Goal: Information Seeking & Learning: Find specific fact

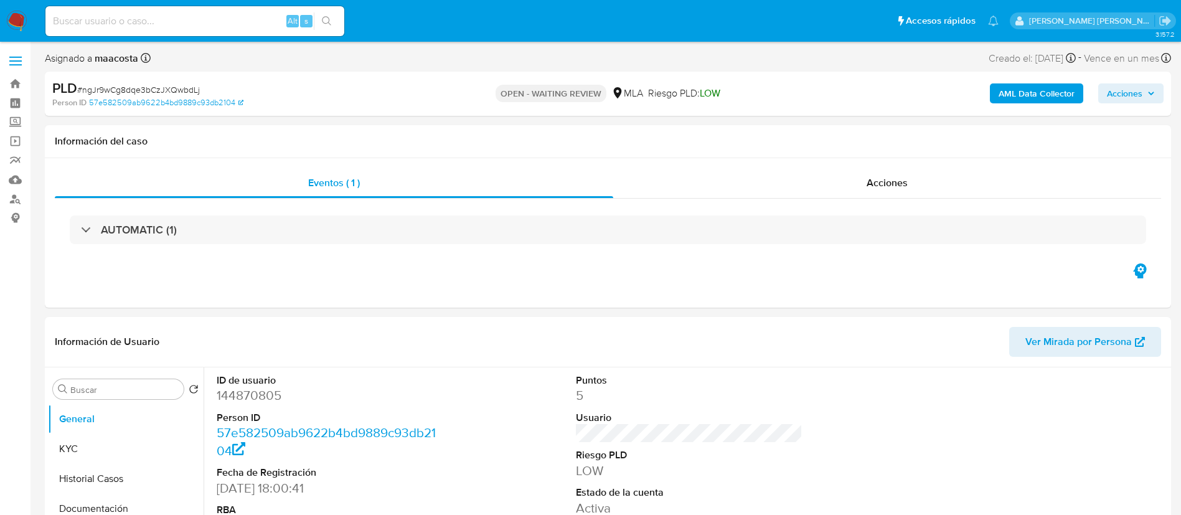
select select "10"
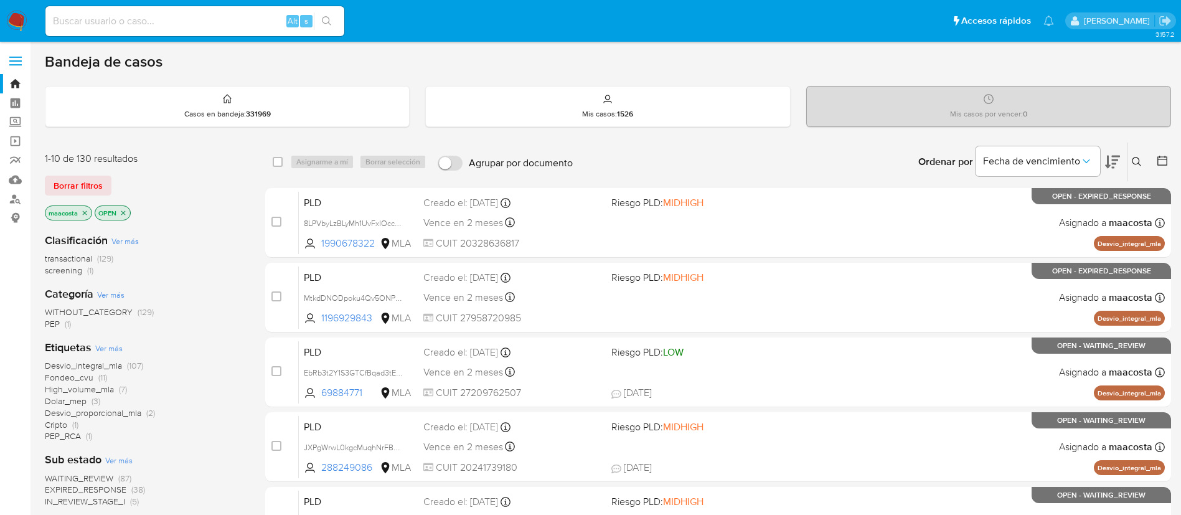
paste input "J9dpMUqE4TU3wrhSbsMuq1zA"
click at [220, 23] on input "J9dpMUqE4TU3wrhSbsMuq1zA" at bounding box center [194, 21] width 299 height 16
type input "J9dpMUqE4TU3wrhSbsMuq1zA"
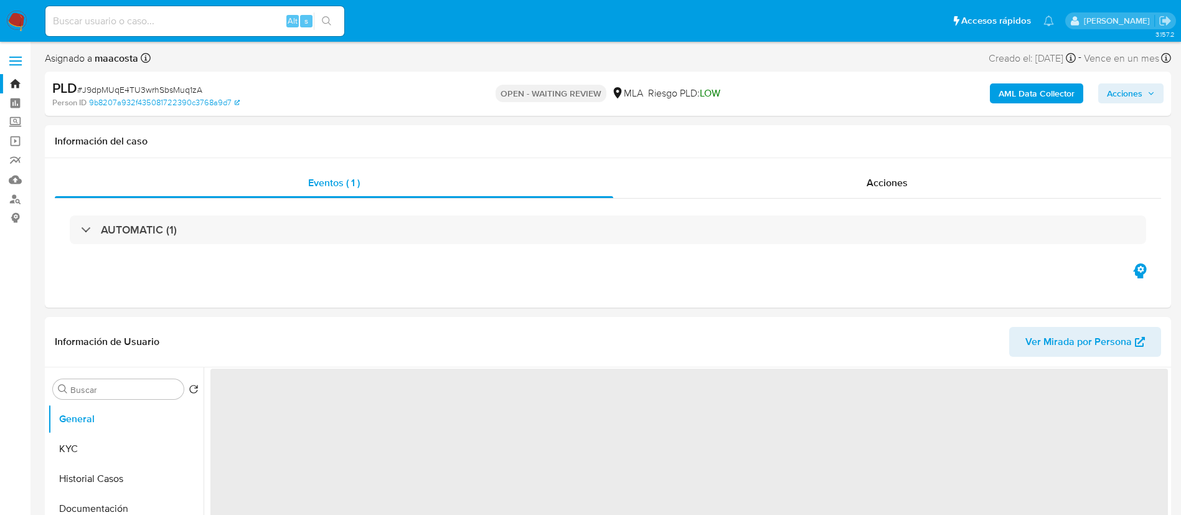
select select "10"
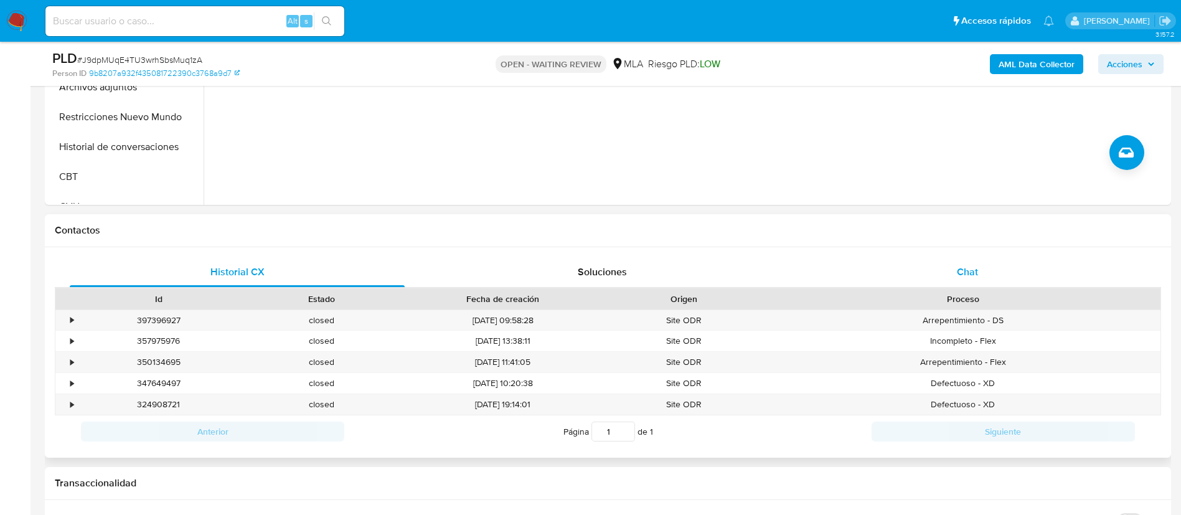
click at [964, 274] on span "Chat" at bounding box center [967, 272] width 21 height 14
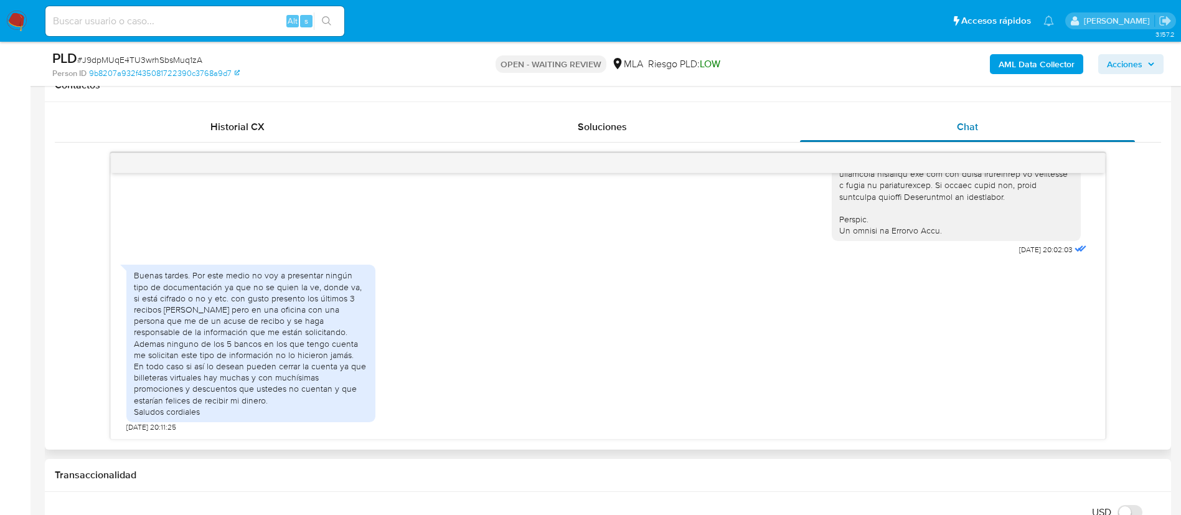
scroll to position [588, 0]
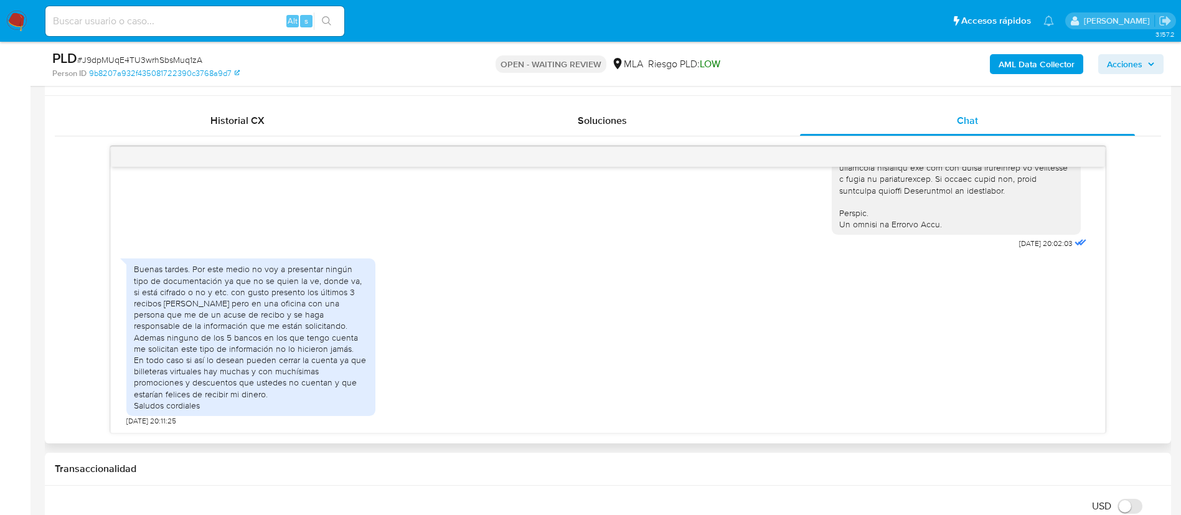
click at [251, 307] on div "Buenas tardes. Por este medio no voy a presentar ningún tipo de documentación y…" at bounding box center [251, 336] width 234 height 147
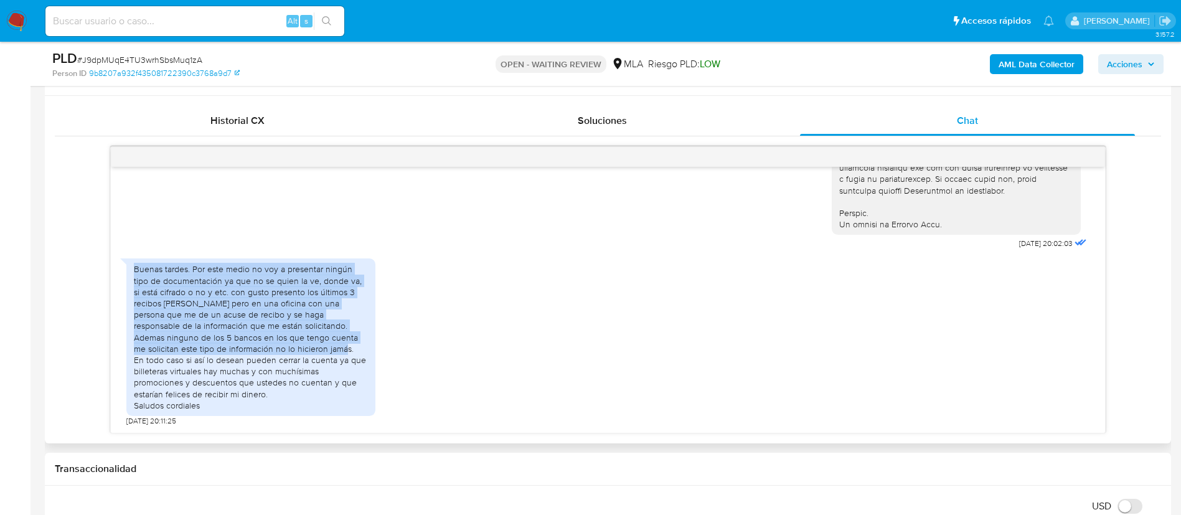
click at [251, 307] on div "Buenas tardes. Por este medio no voy a presentar ningún tipo de documentación y…" at bounding box center [251, 336] width 234 height 147
click at [260, 323] on div "Buenas tardes. Por este medio no voy a presentar ningún tipo de documentación y…" at bounding box center [251, 336] width 234 height 147
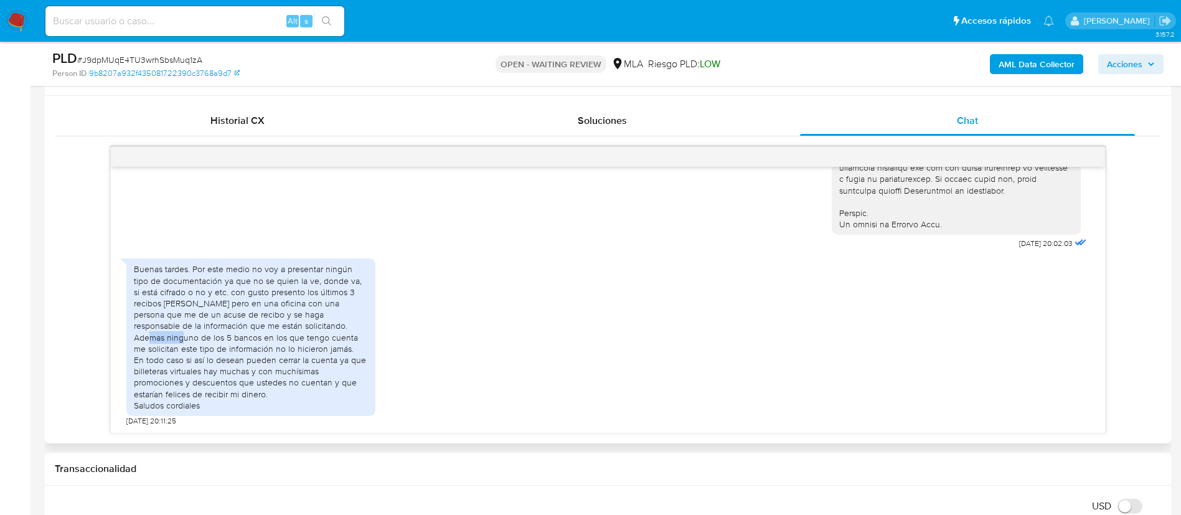
click at [260, 323] on div "Buenas tardes. Por este medio no voy a presentar ningún tipo de documentación y…" at bounding box center [251, 336] width 234 height 147
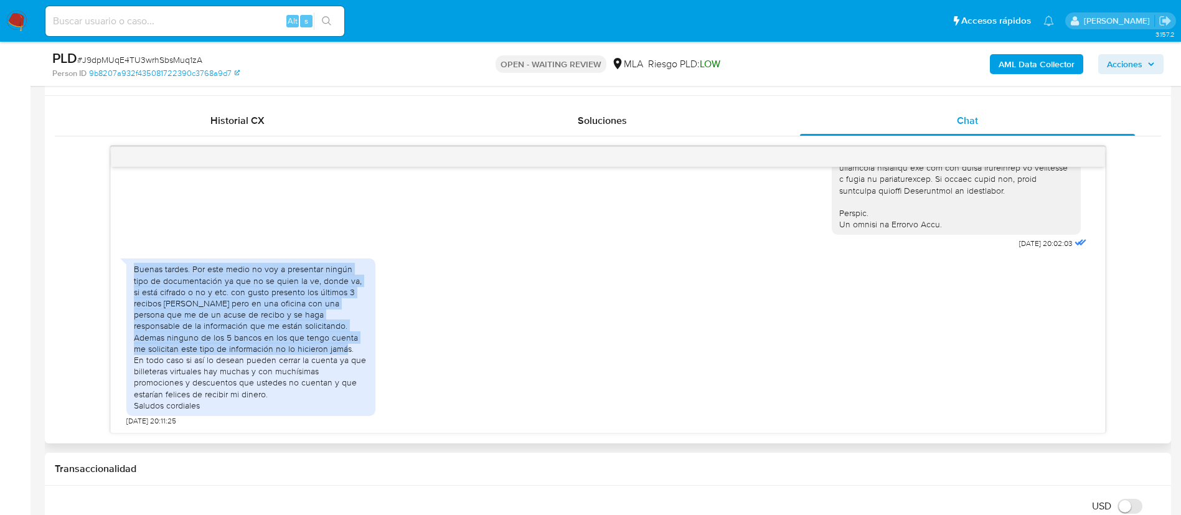
click at [260, 323] on div "Buenas tardes. Por este medio no voy a presentar ningún tipo de documentación y…" at bounding box center [251, 336] width 234 height 147
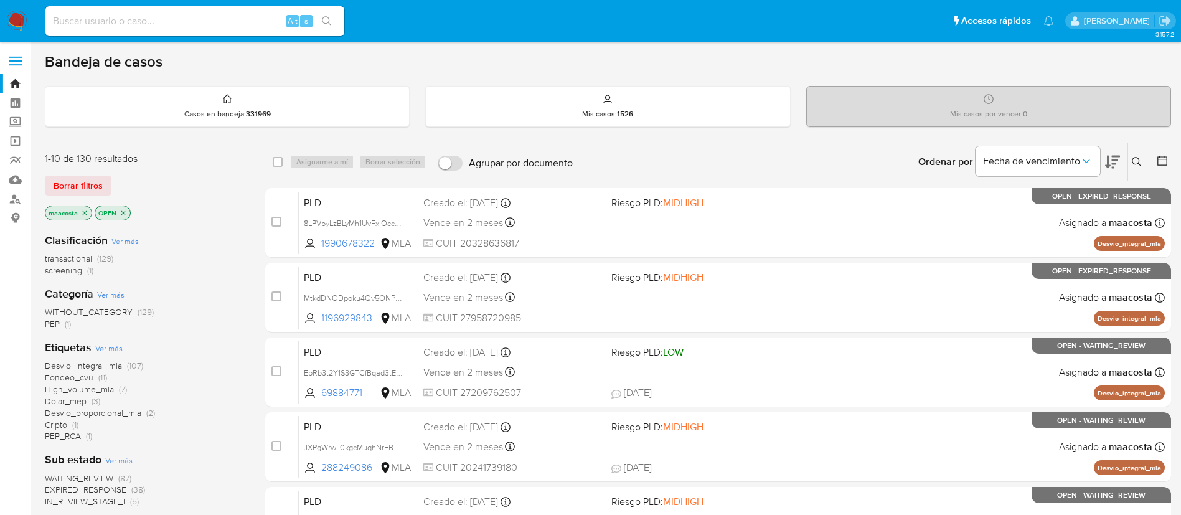
click at [251, 19] on input at bounding box center [194, 21] width 299 height 16
paste input "wyqHVqe5xLbcMznU1u4qyCJ7"
type input "wyqHVqe5xLbcMznU1u4qyCJ7"
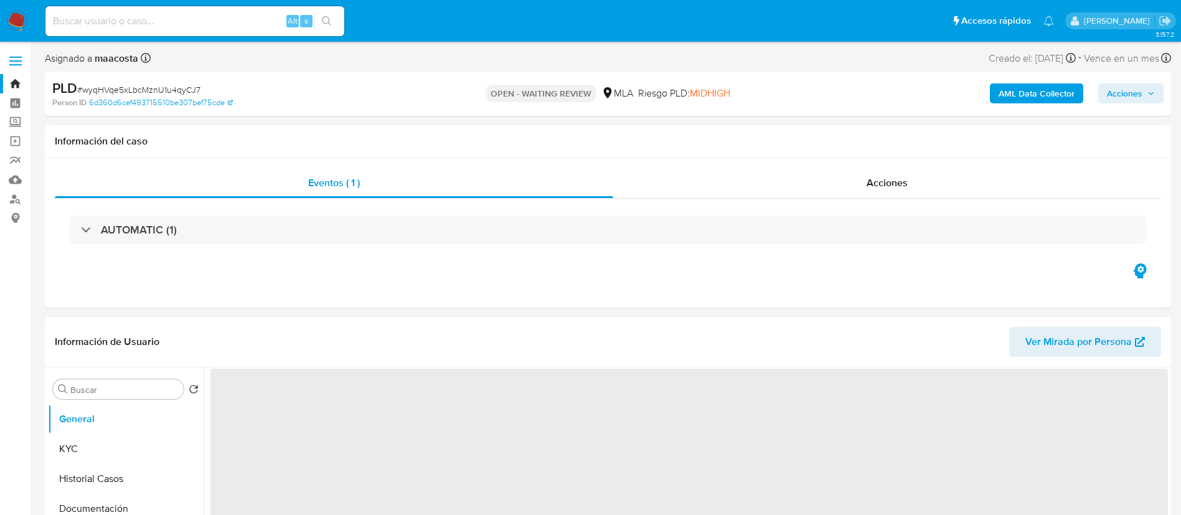
select select "10"
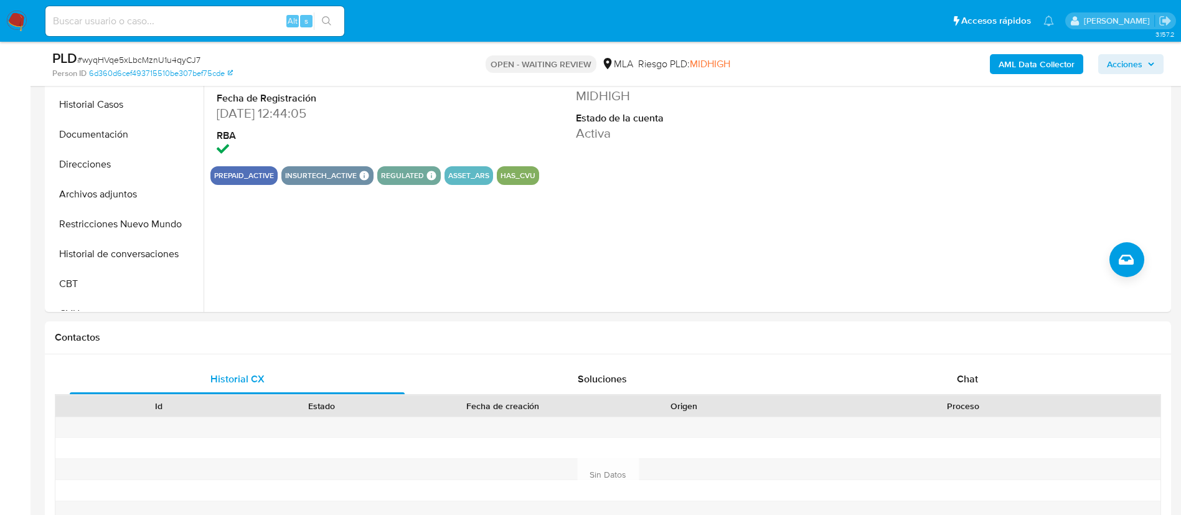
scroll to position [360, 0]
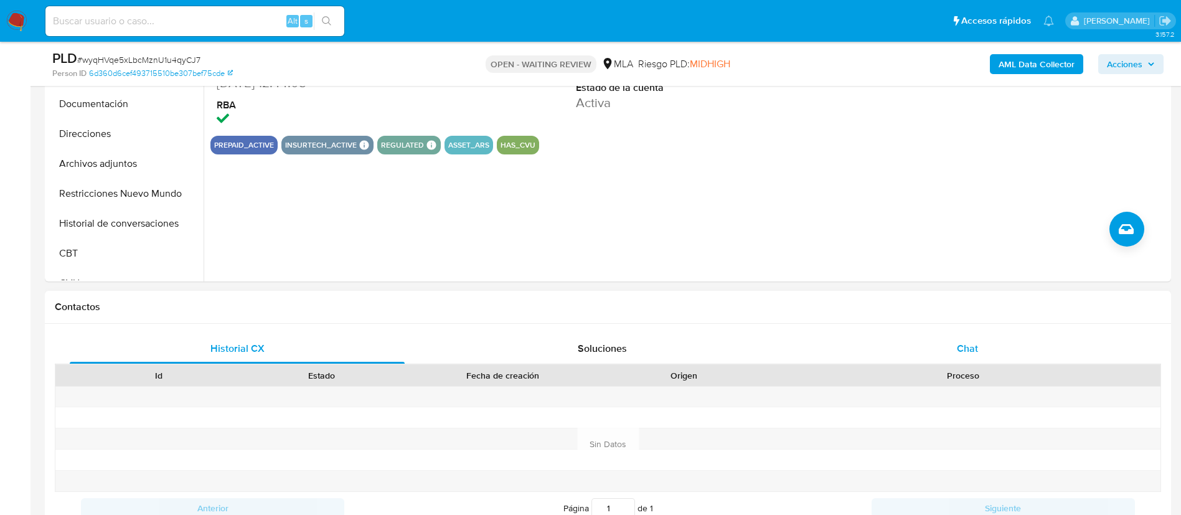
click at [968, 339] on div "Chat" at bounding box center [967, 349] width 335 height 30
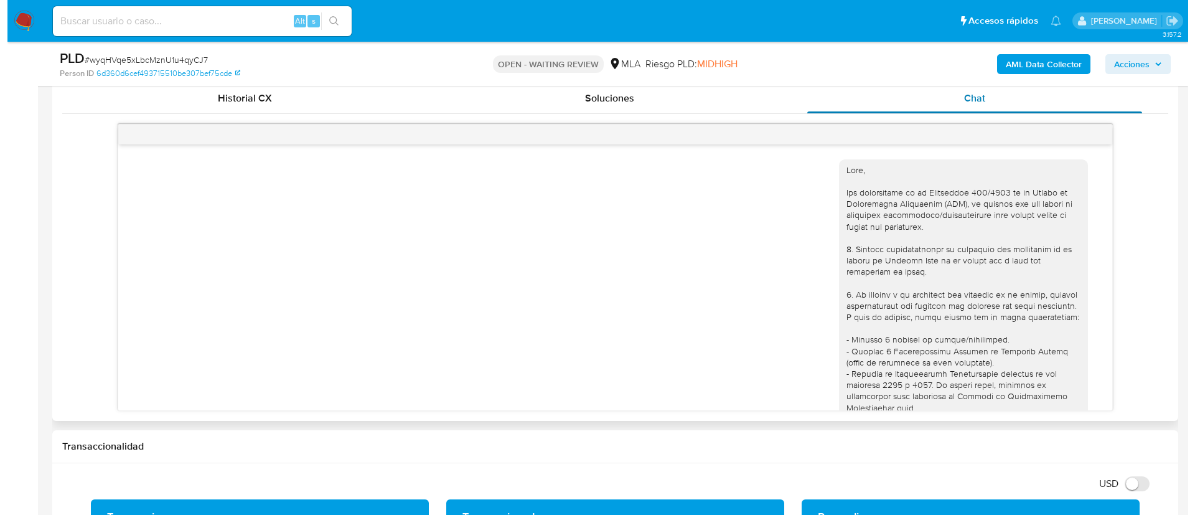
scroll to position [526, 0]
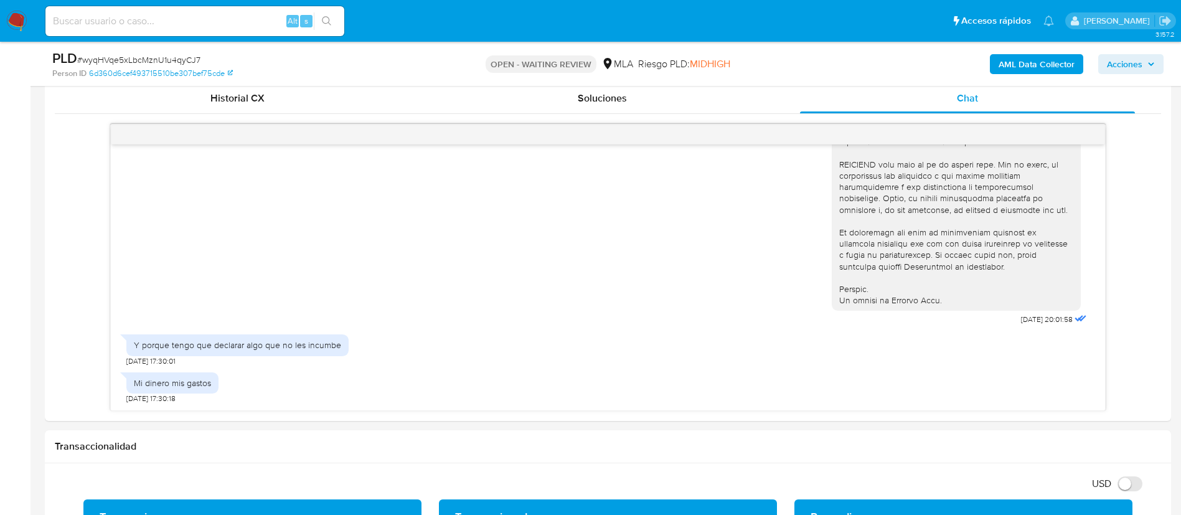
click at [1064, 69] on b "AML Data Collector" at bounding box center [1036, 64] width 76 height 20
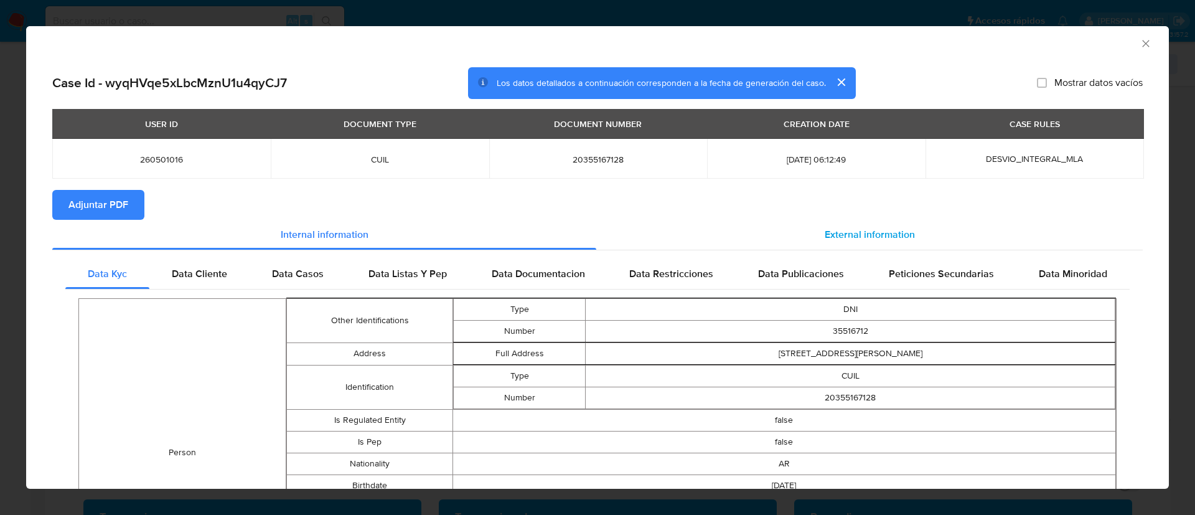
click at [838, 235] on span "External information" at bounding box center [870, 234] width 90 height 14
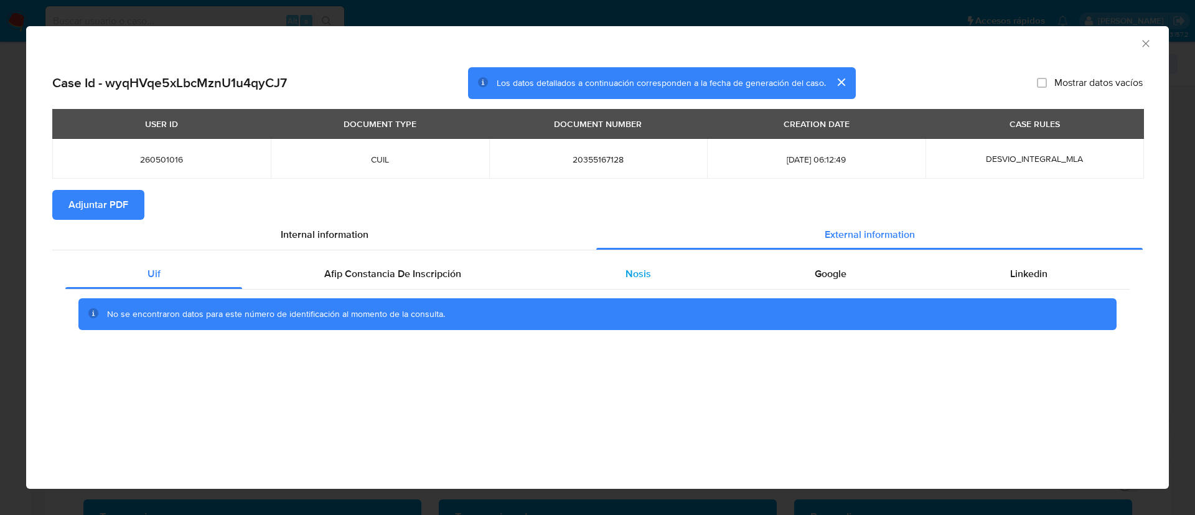
click at [644, 280] on span "Nosis" at bounding box center [639, 273] width 26 height 14
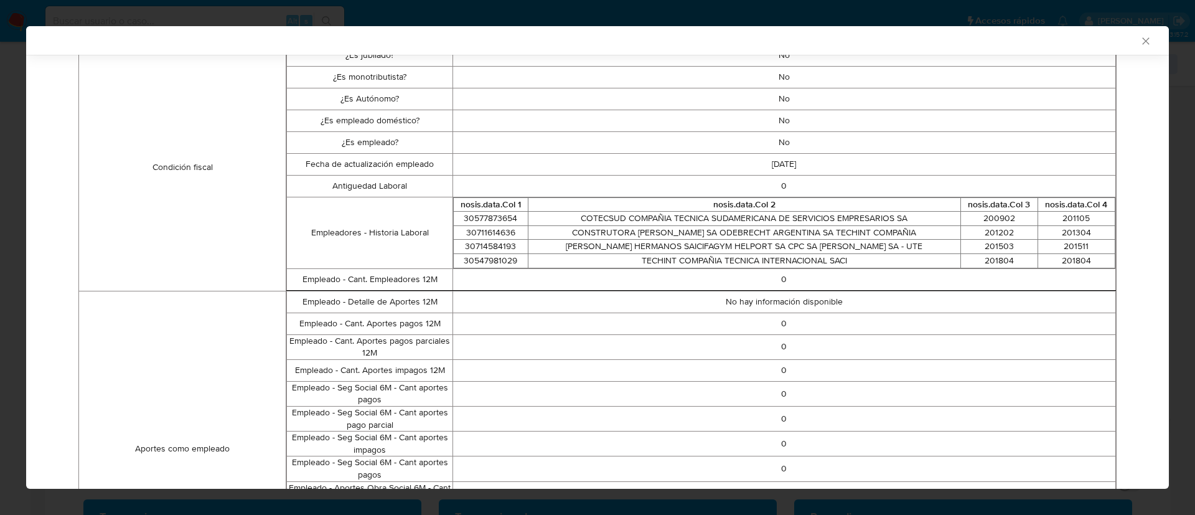
scroll to position [384, 0]
click at [665, 260] on td "TECHINT COMPAÑIA TECNICA INTERNACIONAL SACI" at bounding box center [744, 260] width 432 height 14
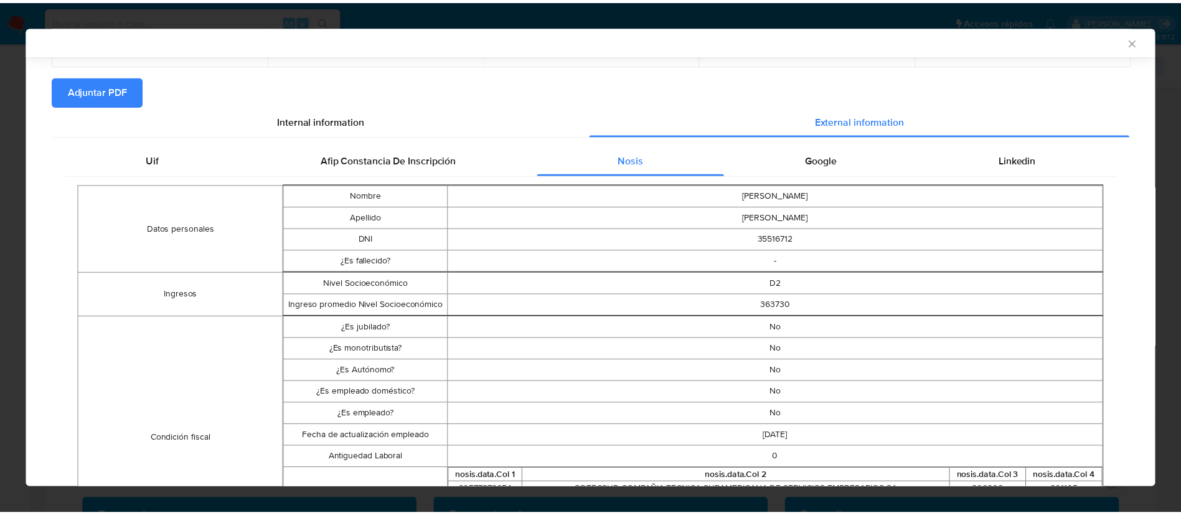
scroll to position [87, 0]
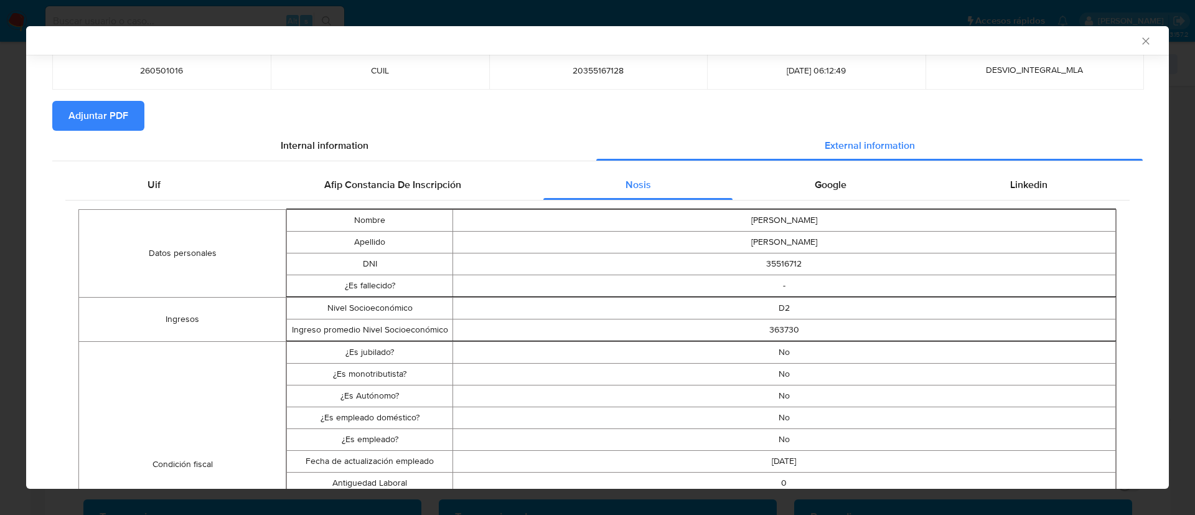
click at [1140, 42] on icon "Cerrar ventana" at bounding box center [1146, 41] width 12 height 12
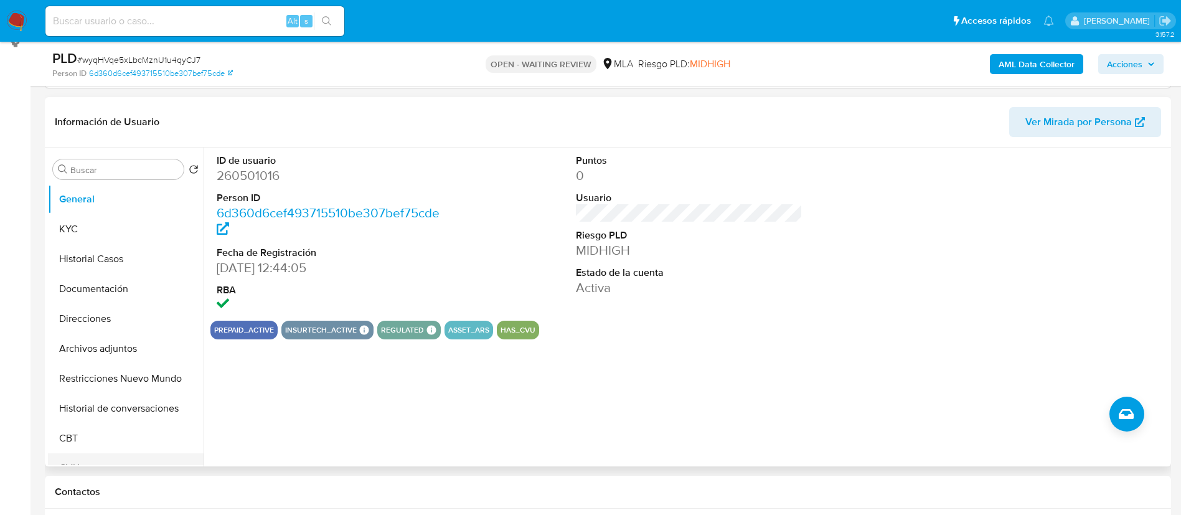
scroll to position [172, 0]
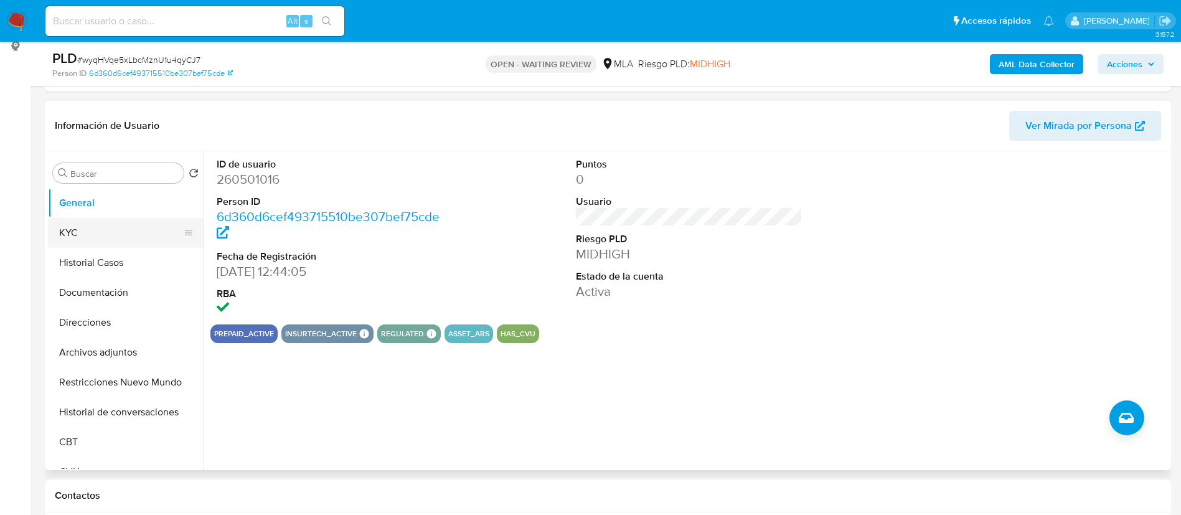
click at [68, 223] on button "KYC" at bounding box center [121, 233] width 146 height 30
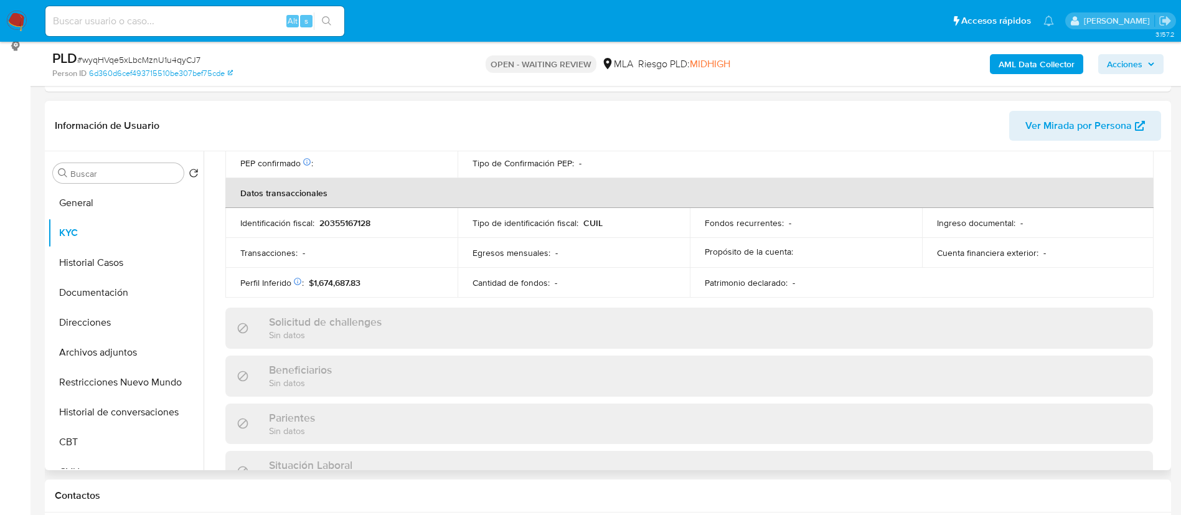
scroll to position [644, 0]
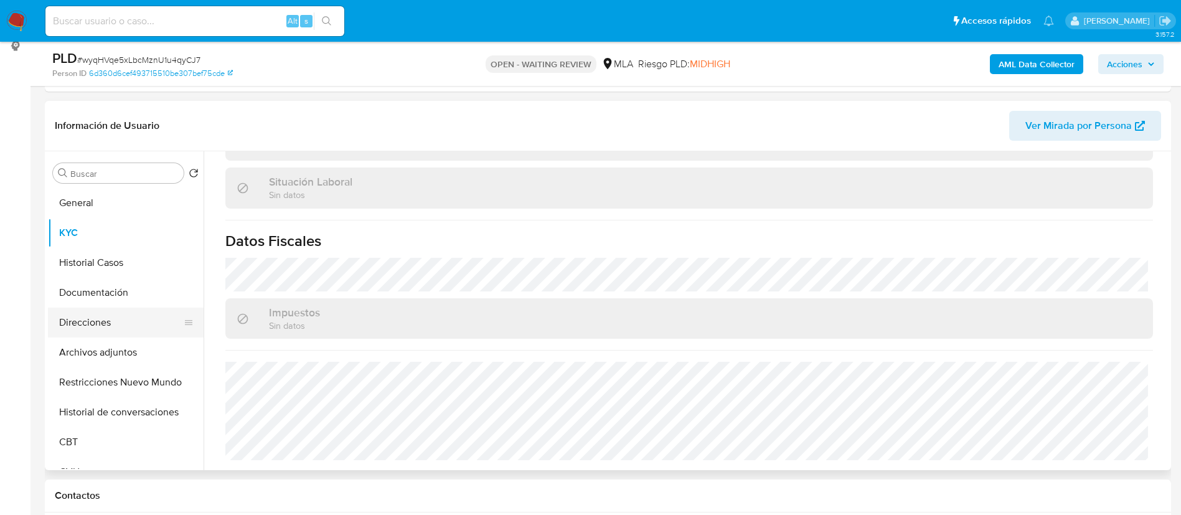
click at [91, 319] on button "Direcciones" at bounding box center [121, 322] width 146 height 30
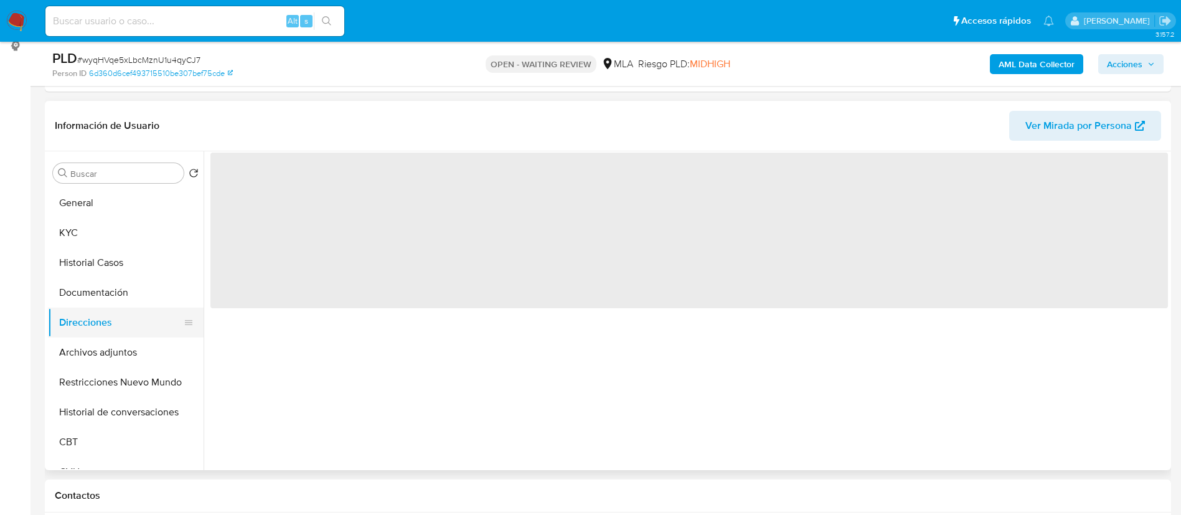
scroll to position [0, 0]
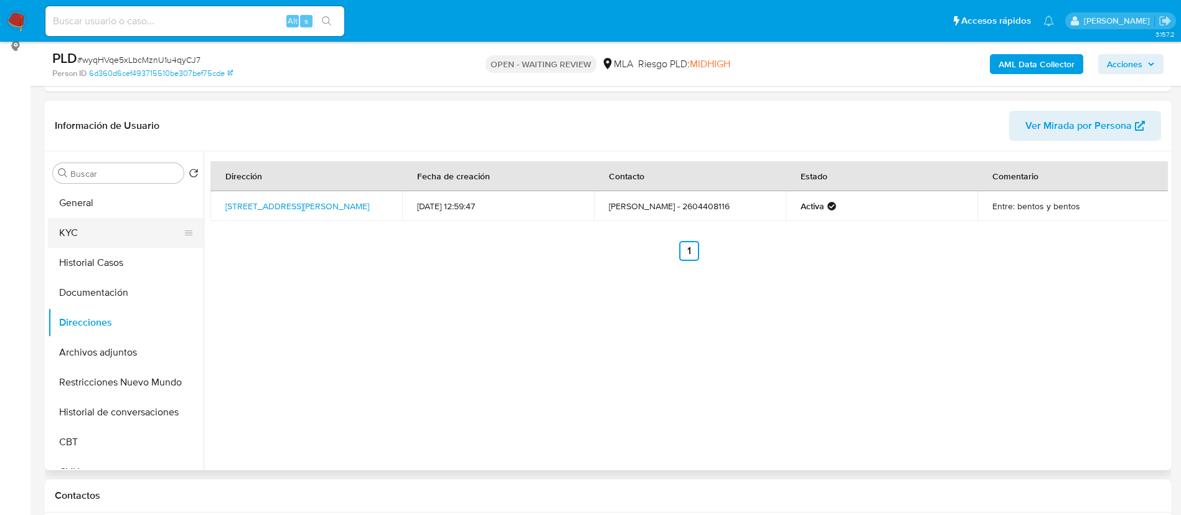
click at [76, 232] on button "KYC" at bounding box center [121, 233] width 146 height 30
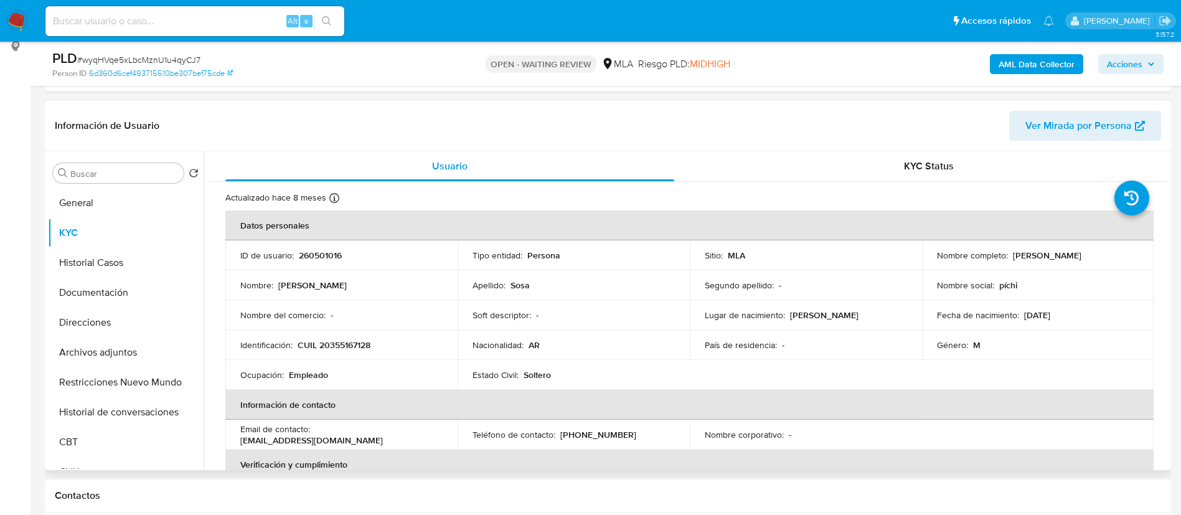
click at [348, 346] on p "CUIL 20355167128" at bounding box center [334, 344] width 73 height 11
copy p "20355167128"
drag, startPoint x: 1006, startPoint y: 253, endPoint x: 1092, endPoint y: 265, distance: 87.3
click at [1092, 265] on td "Nombre completo : Jesus Roberto Sosa" at bounding box center [1038, 255] width 232 height 30
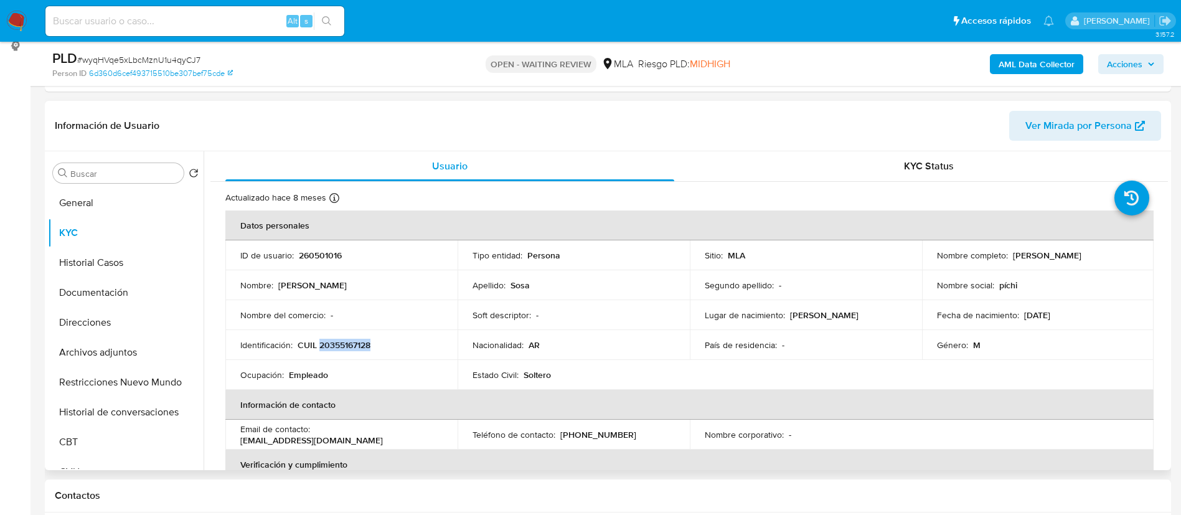
copy div "Jesus Roberto Sosa"
click at [298, 123] on header "Información de Usuario Ver Mirada por Persona" at bounding box center [608, 126] width 1106 height 30
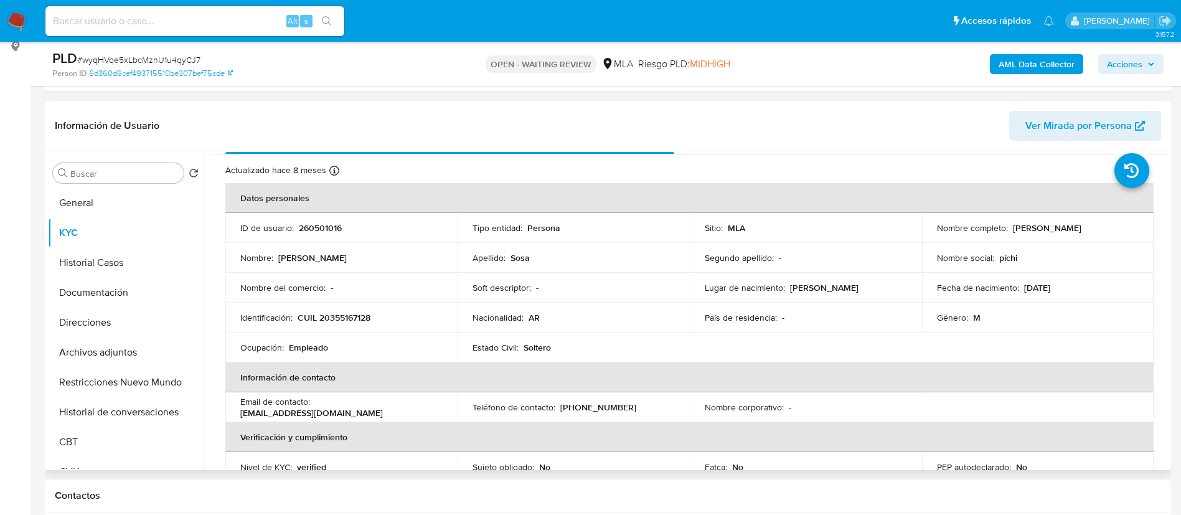
scroll to position [26, 0]
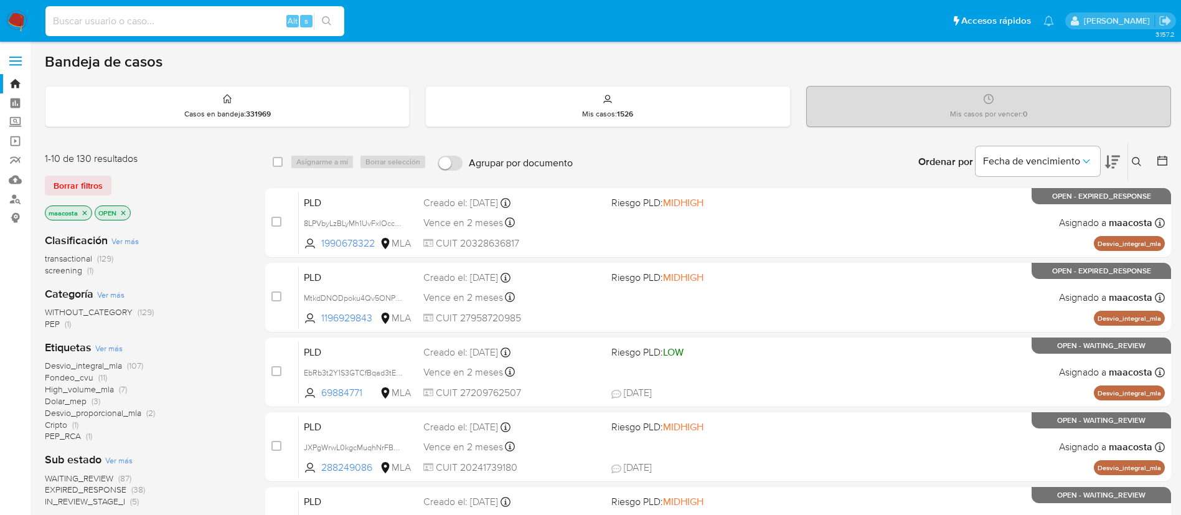
paste input "CcoXj0FTXymozNpz0PHyo9Mi"
click at [243, 21] on input at bounding box center [194, 21] width 299 height 16
type input "CcoXj0FTXymozNpz0PHyo9Mi"
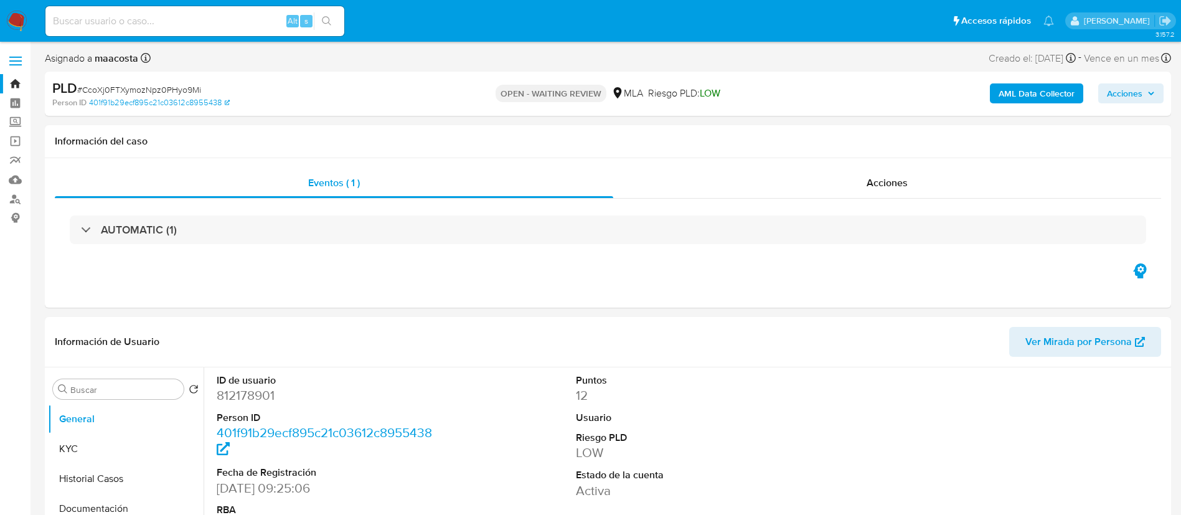
select select "10"
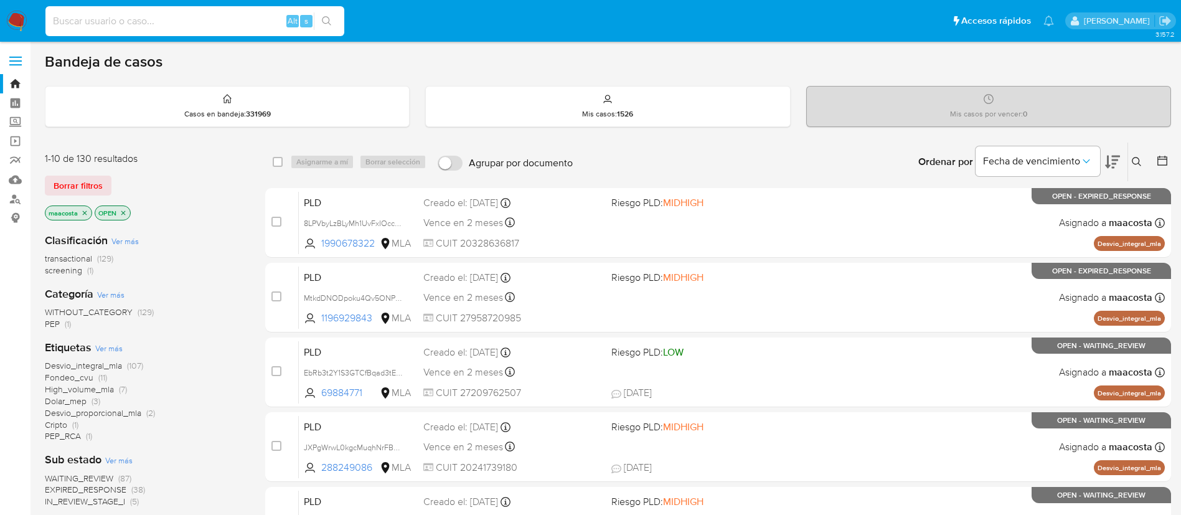
click at [243, 21] on input at bounding box center [194, 21] width 299 height 16
paste input "CkX3AlRS39BZicHkvjtQ1XHW"
type input "CkX3AlRS39BZicHkvjtQ1XHW"
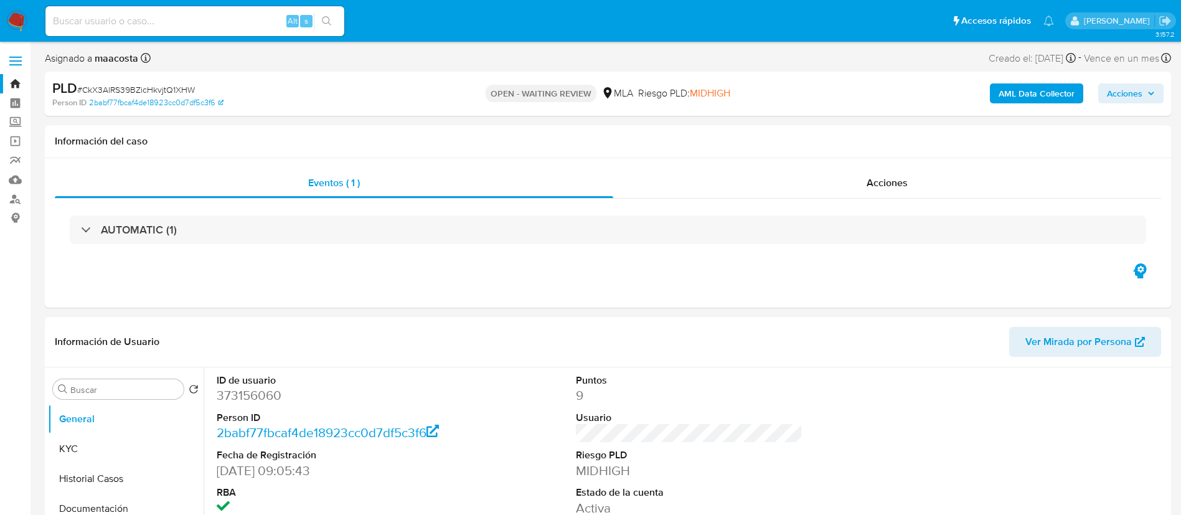
select select "10"
click at [243, 21] on input at bounding box center [194, 21] width 299 height 16
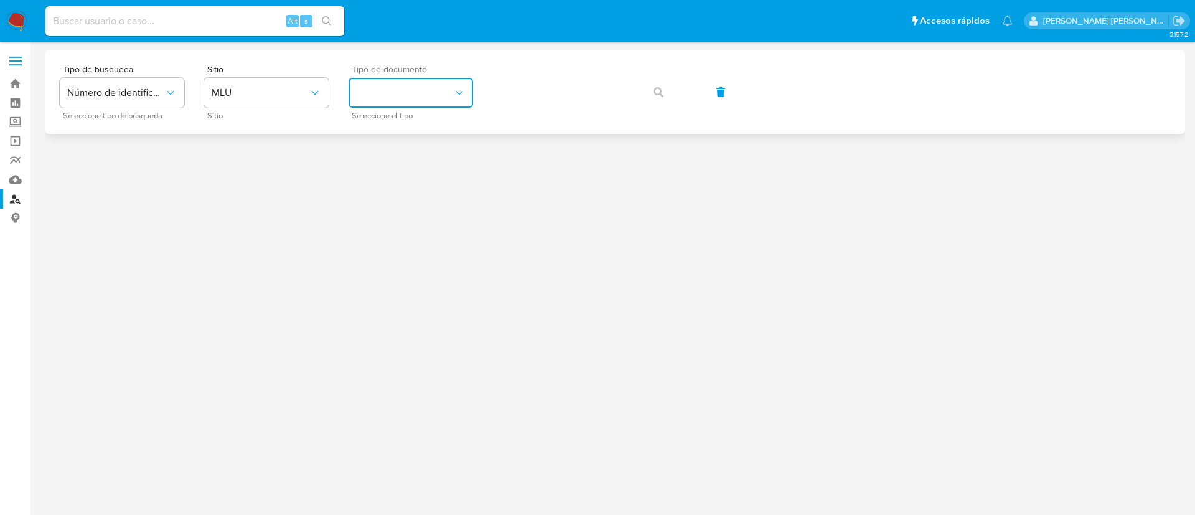
click at [414, 98] on button "identificationType" at bounding box center [411, 93] width 124 height 30
click at [261, 113] on span "Sitio" at bounding box center [269, 116] width 124 height 6
click at [241, 88] on span "MLU" at bounding box center [260, 93] width 97 height 12
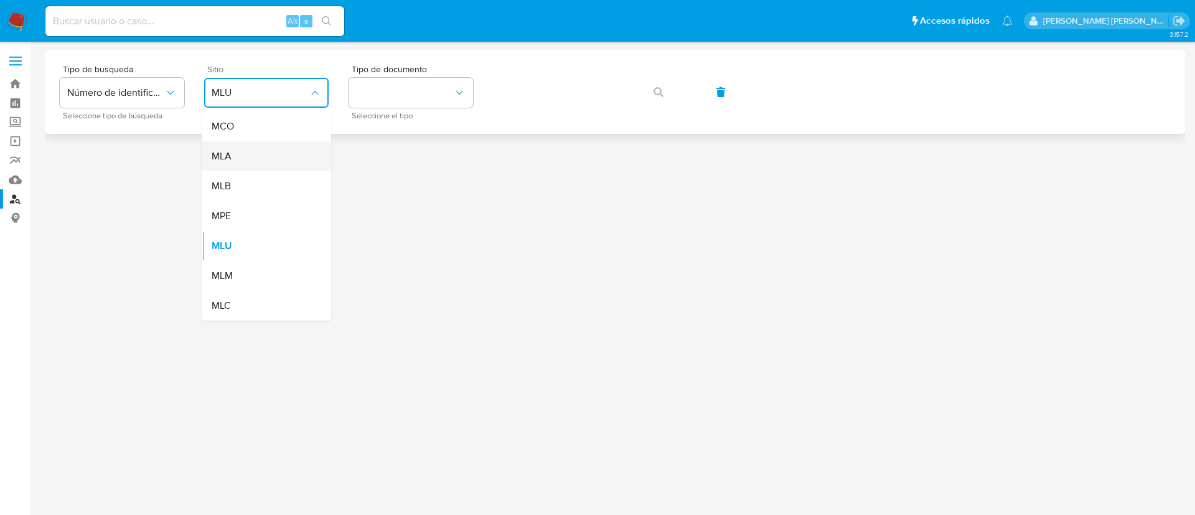
click at [276, 164] on div "MLA" at bounding box center [263, 156] width 102 height 30
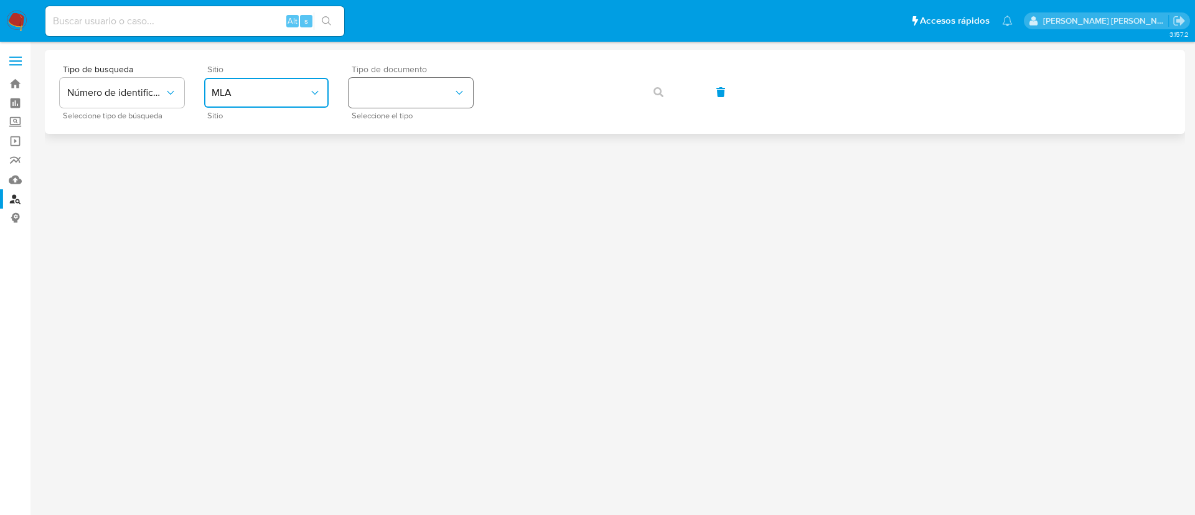
click at [404, 98] on button "identificationType" at bounding box center [411, 93] width 124 height 30
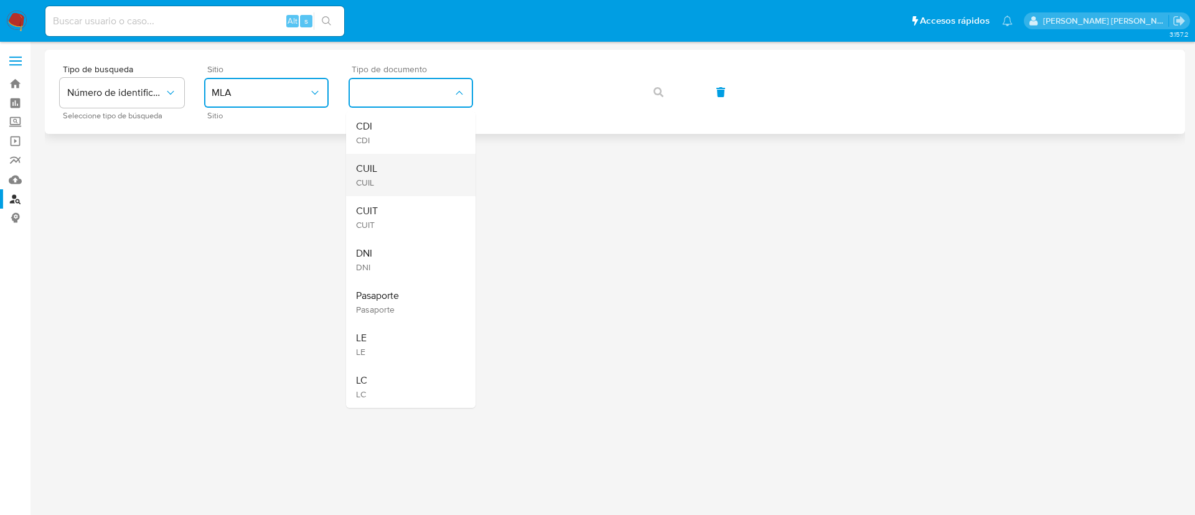
click at [406, 174] on div "CUIL CUIL" at bounding box center [407, 175] width 102 height 42
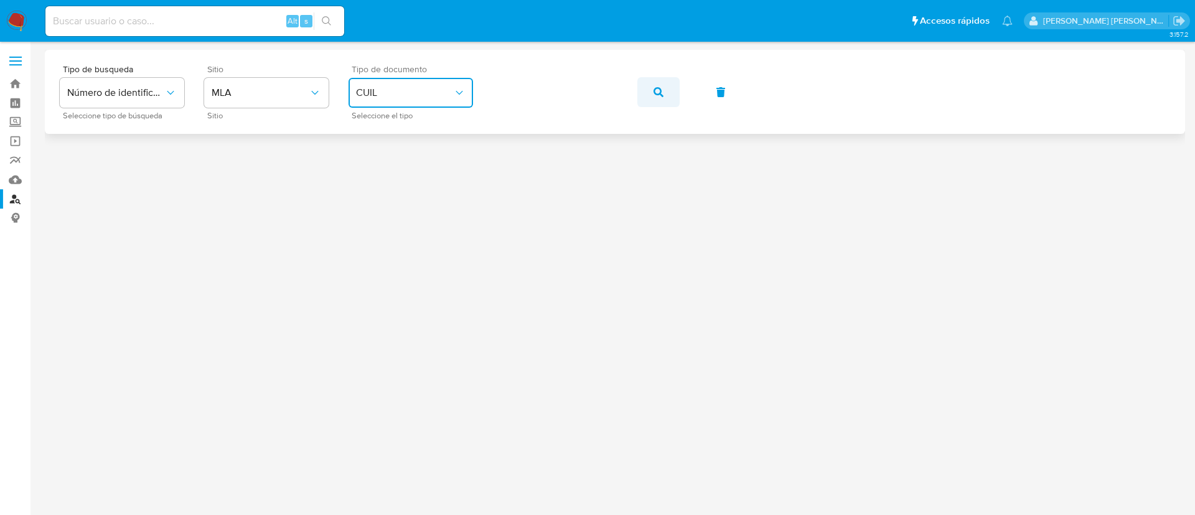
click at [665, 88] on button "button" at bounding box center [658, 92] width 42 height 30
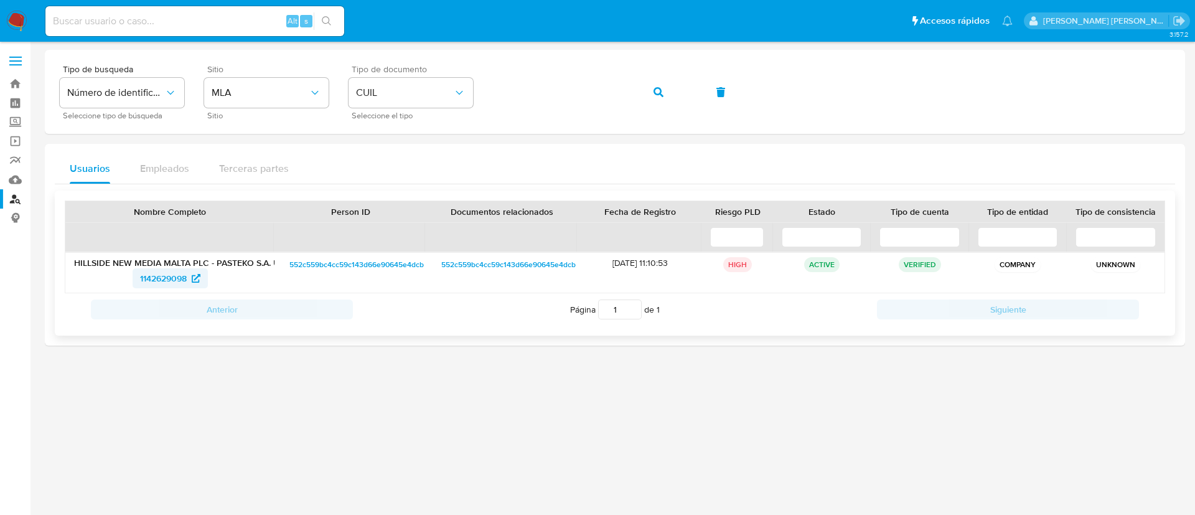
click at [154, 279] on span "1142629098" at bounding box center [163, 278] width 47 height 20
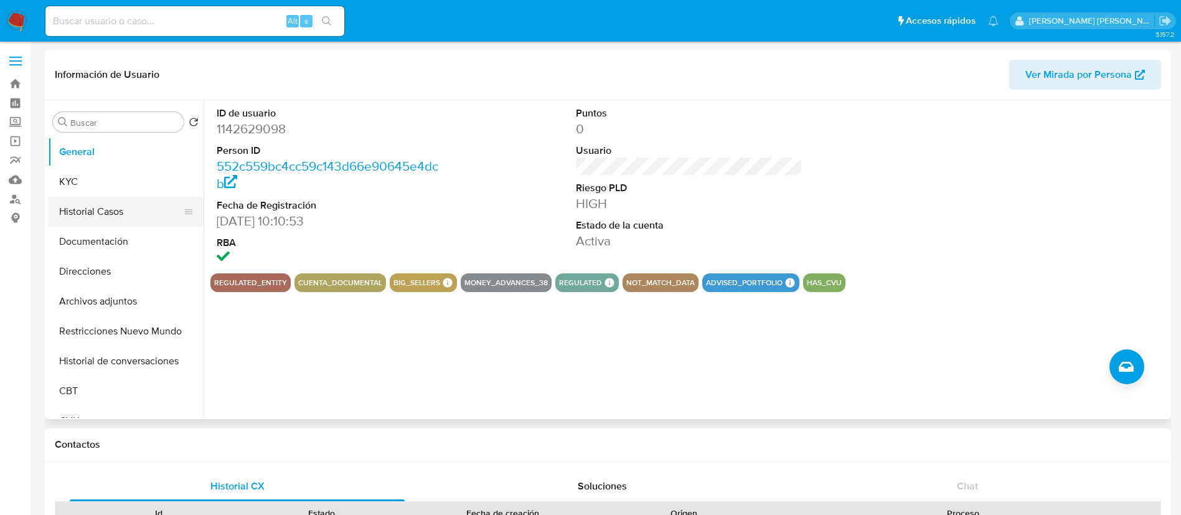
click at [89, 205] on button "Historial Casos" at bounding box center [121, 212] width 146 height 30
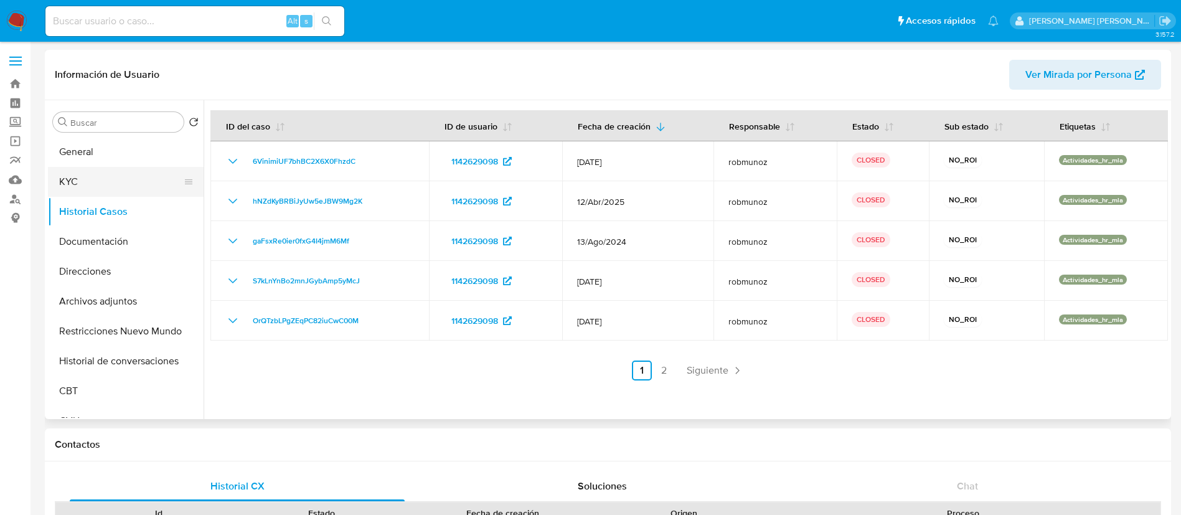
click at [82, 181] on button "KYC" at bounding box center [121, 182] width 146 height 30
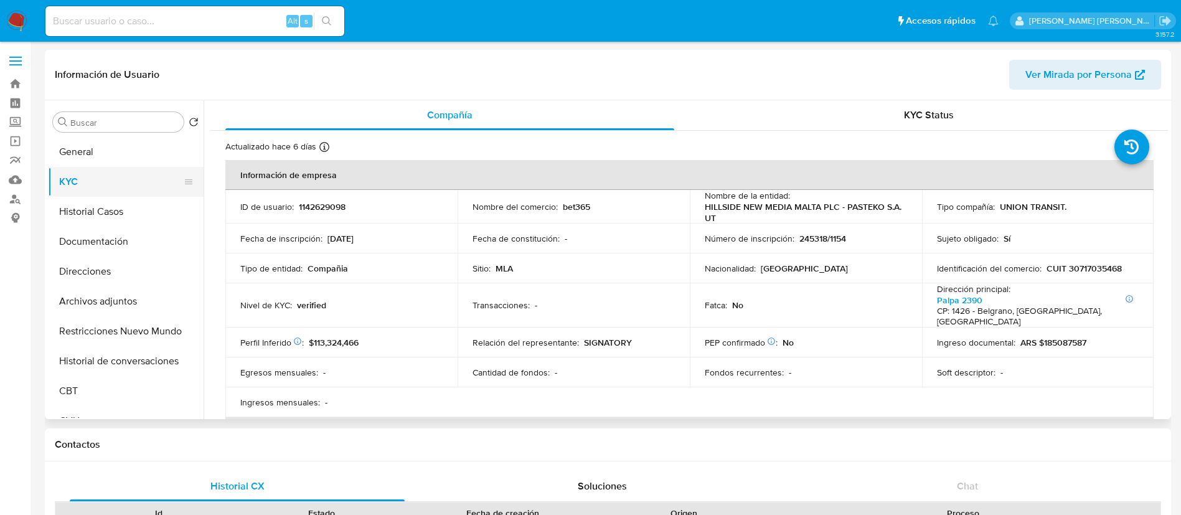
select select "10"
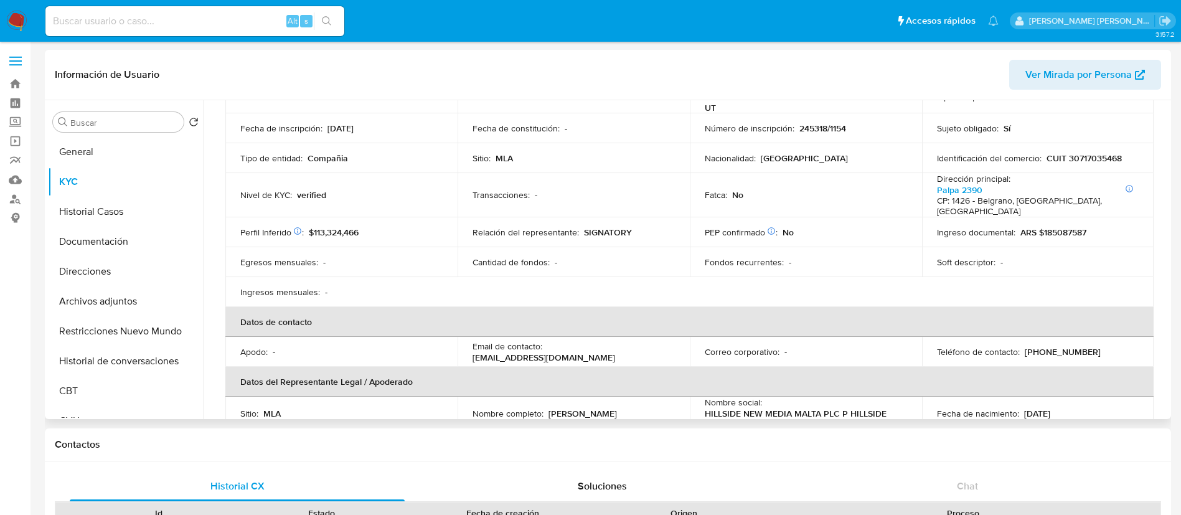
scroll to position [118, 0]
